Goal: Transaction & Acquisition: Purchase product/service

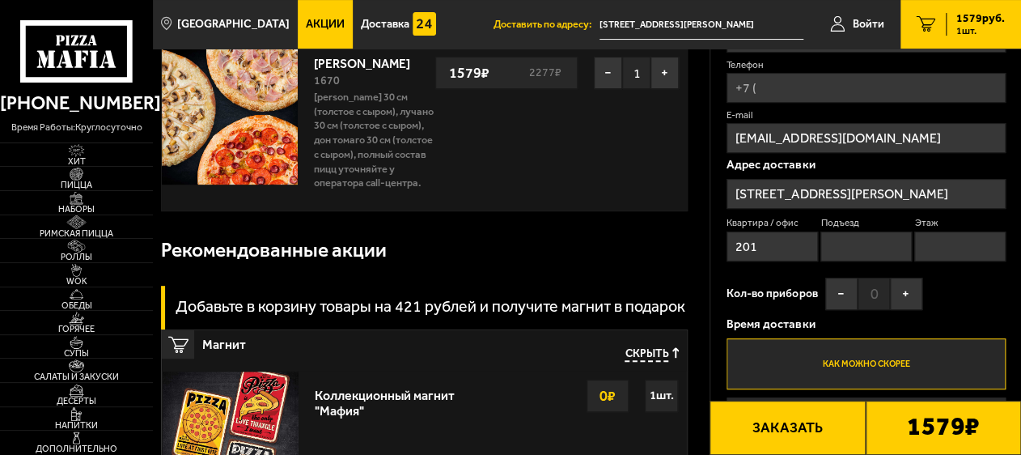
scroll to position [162, 0]
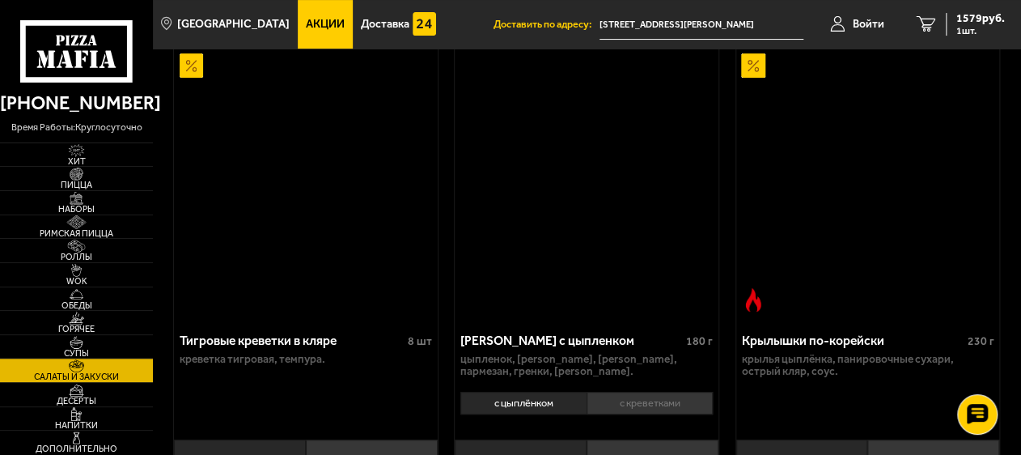
scroll to position [1052, 0]
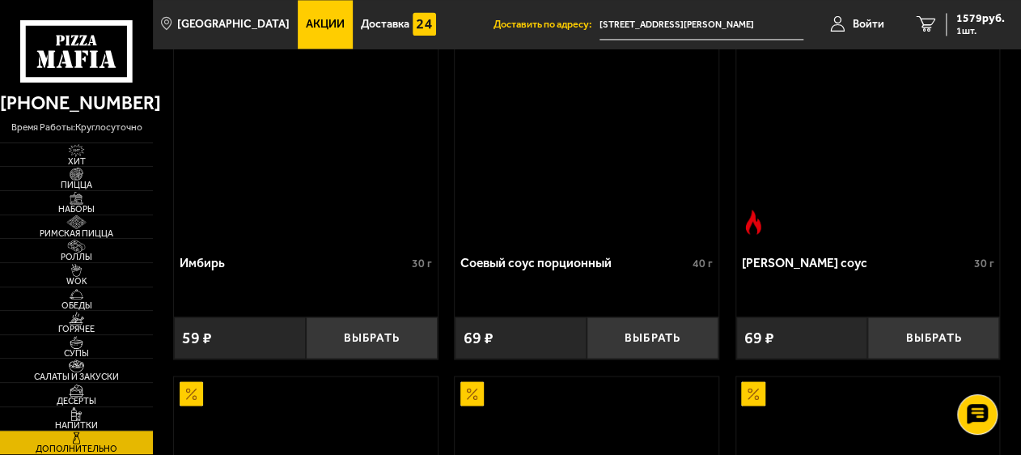
scroll to position [1854, 0]
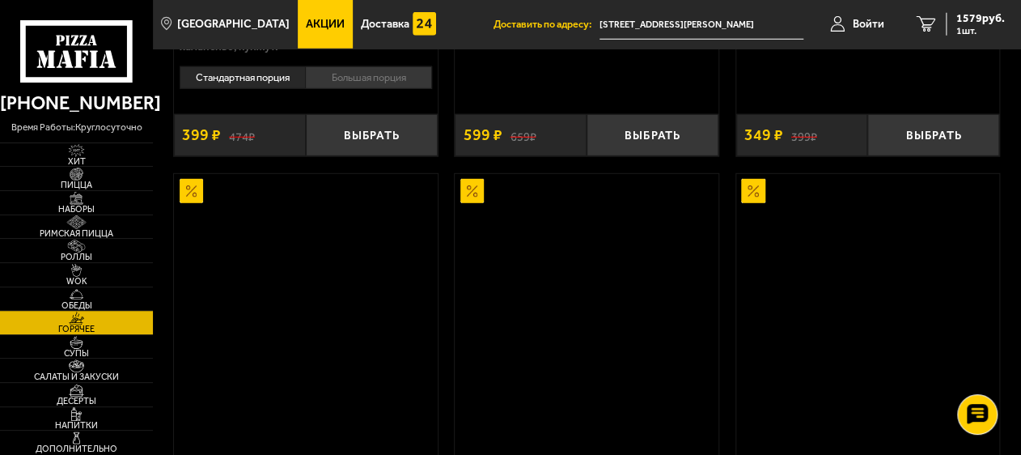
scroll to position [971, 0]
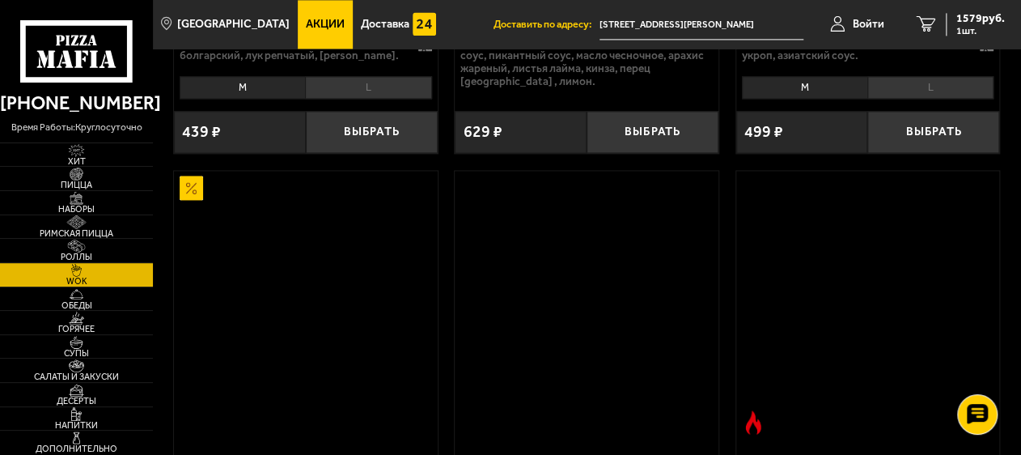
scroll to position [2114, 0]
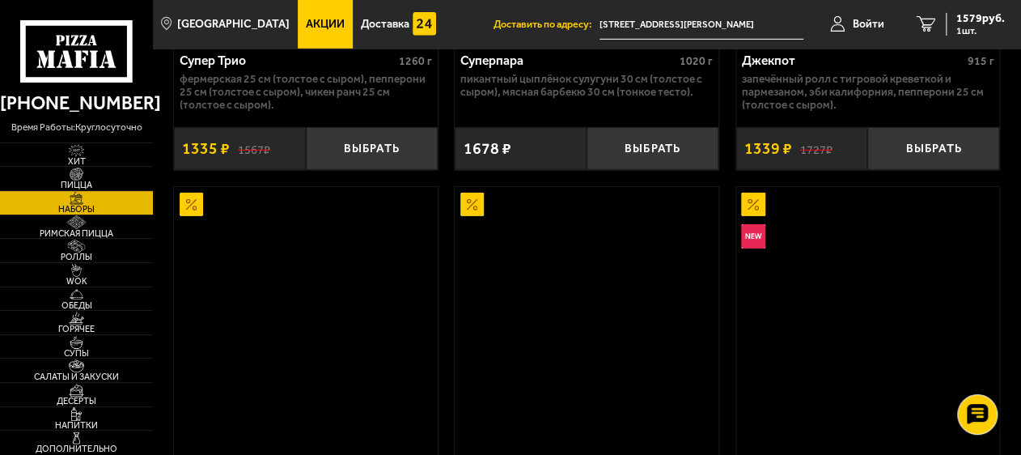
scroll to position [5017, 0]
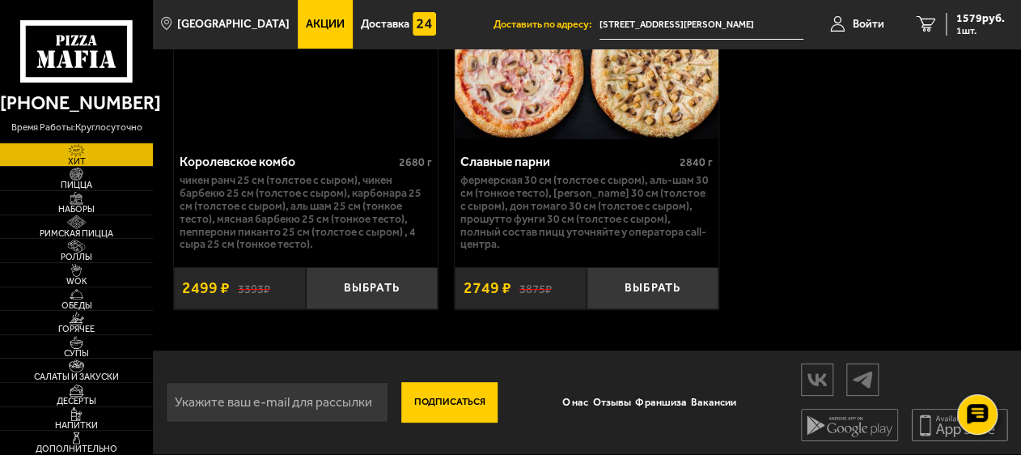
scroll to position [2445, 0]
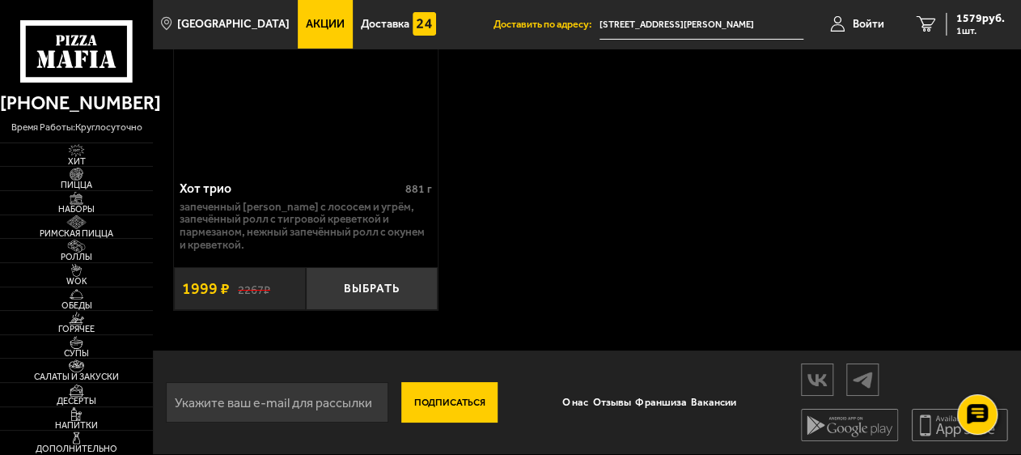
scroll to position [2236, 0]
